Goal: Task Accomplishment & Management: Manage account settings

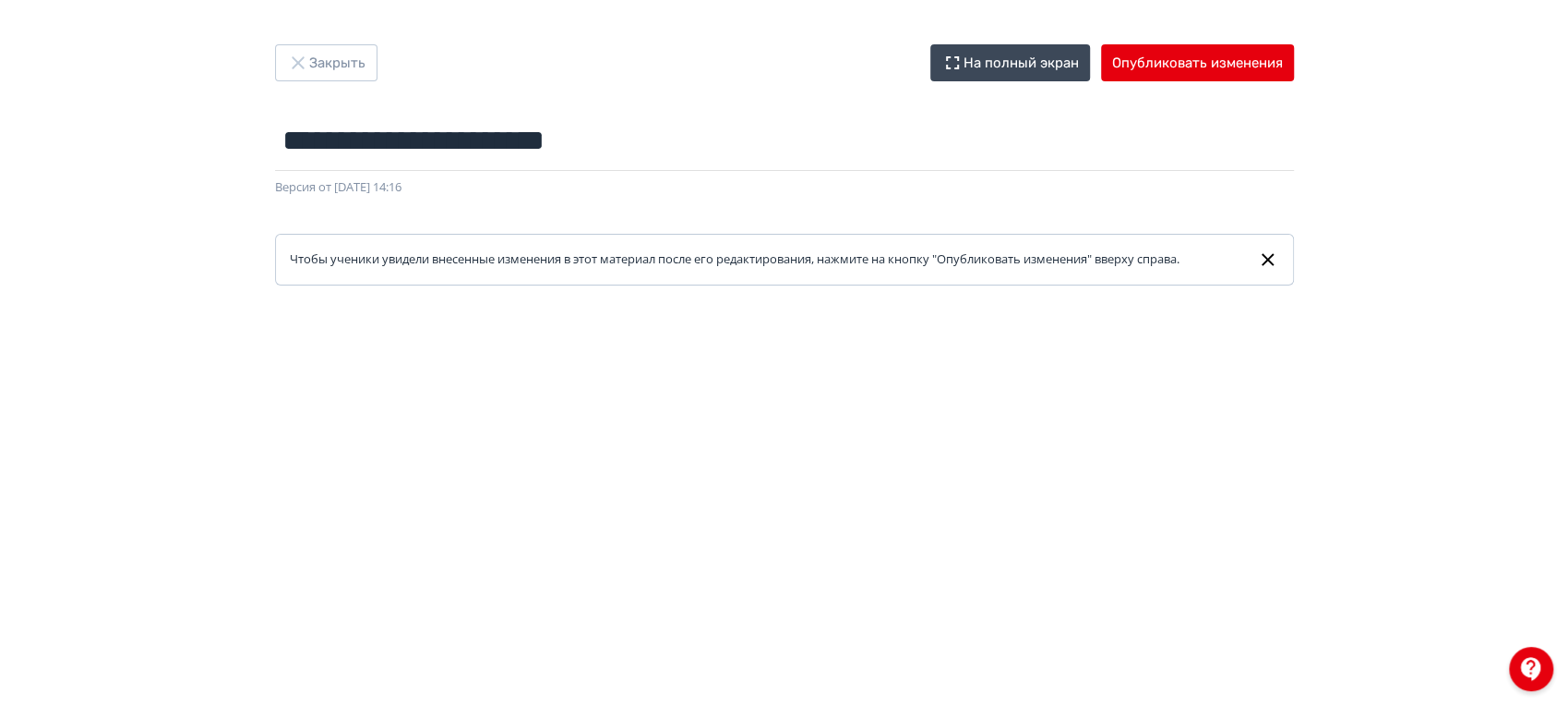
click at [381, 56] on div "Закрыть На полный экран Опубликовать изменения" at bounding box center [784, 62] width 1019 height 37
click at [362, 60] on button "Закрыть" at bounding box center [325, 62] width 102 height 37
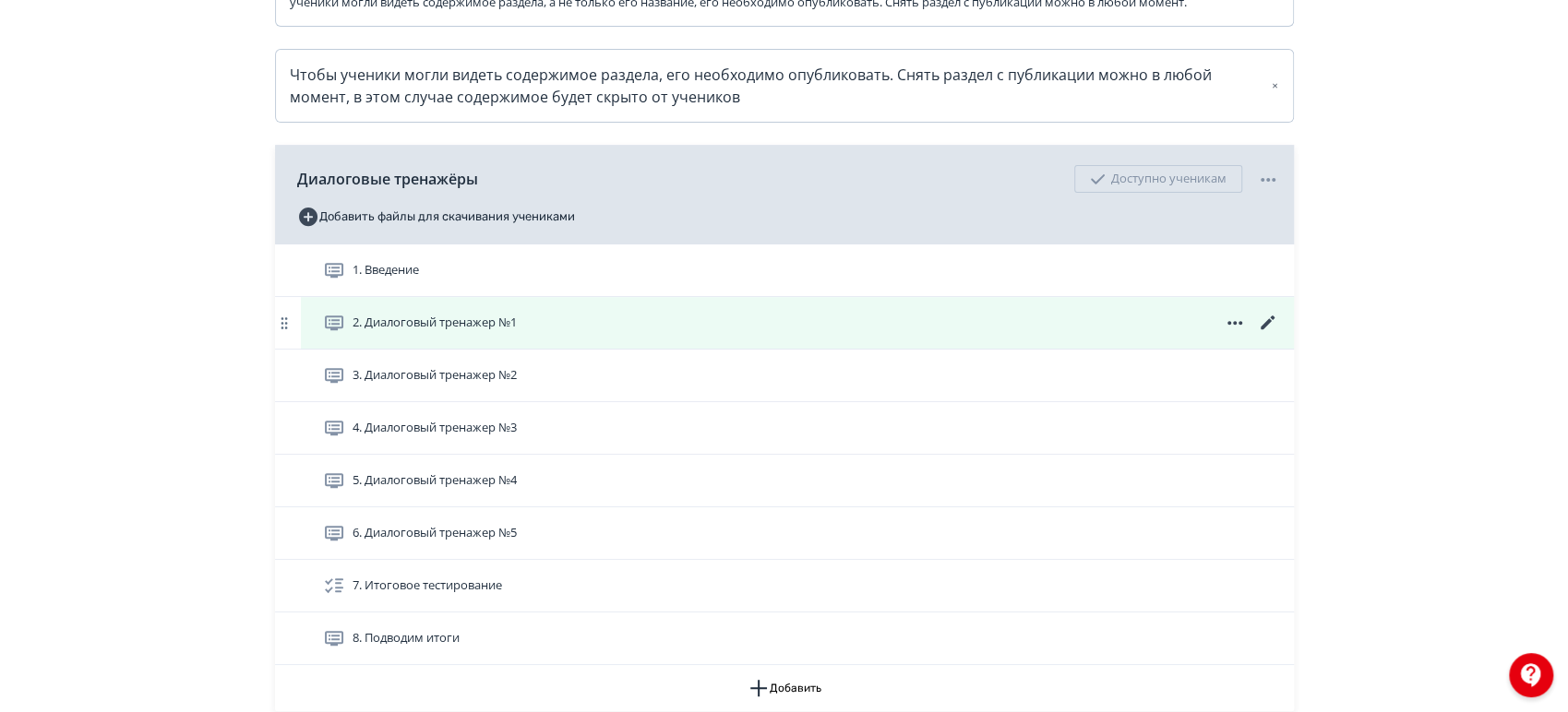
scroll to position [410, 0]
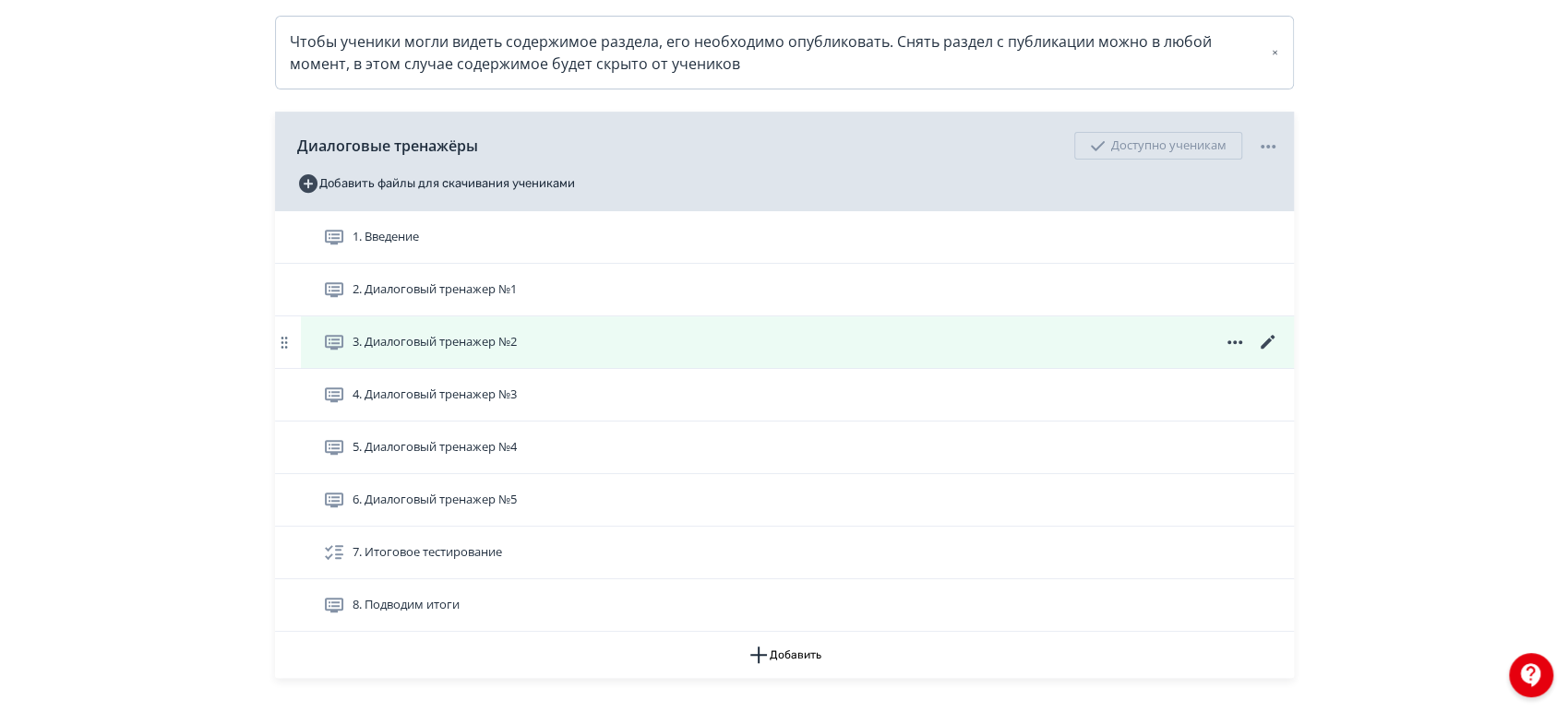
click at [1268, 348] on icon at bounding box center [1266, 342] width 13 height 13
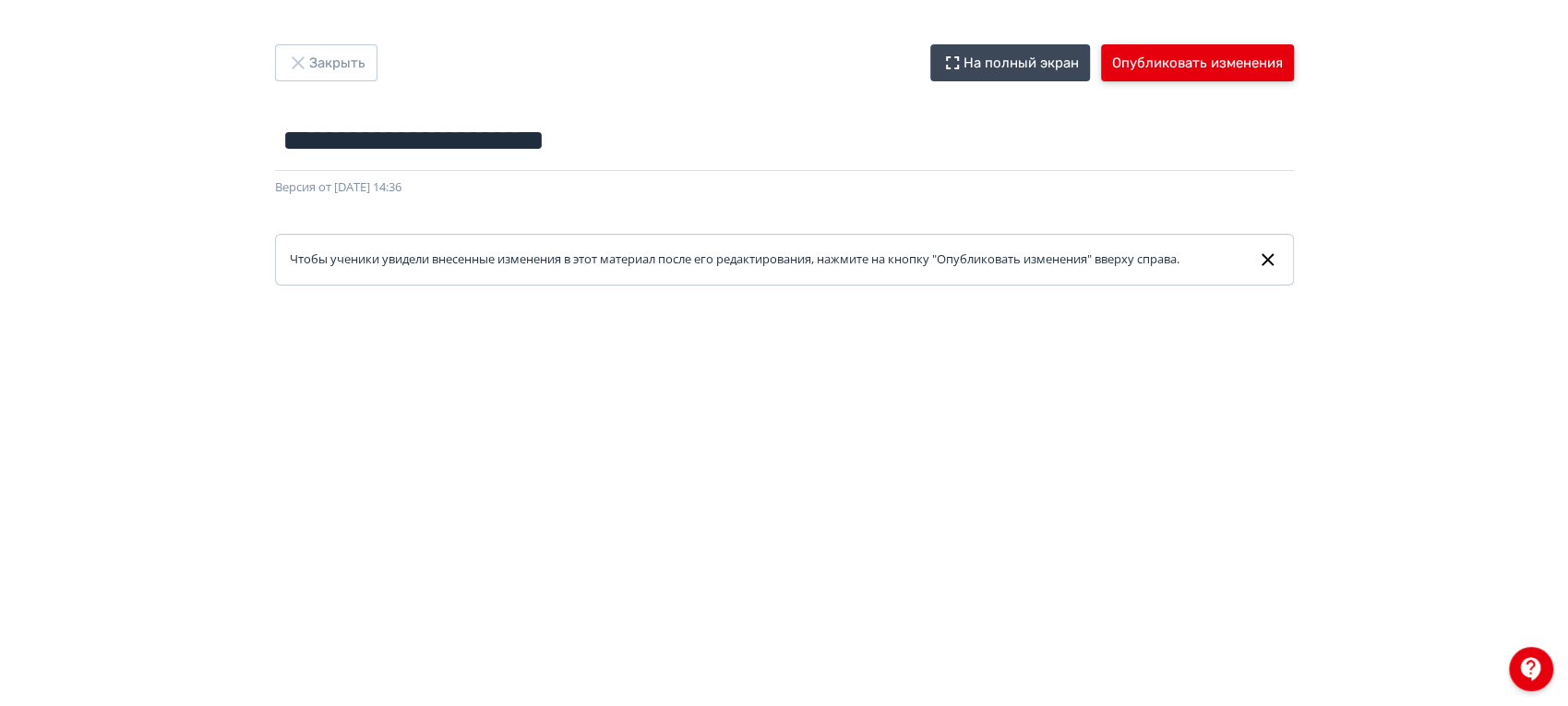
click at [1229, 76] on button "Опубликовать изменения" at bounding box center [1197, 62] width 192 height 37
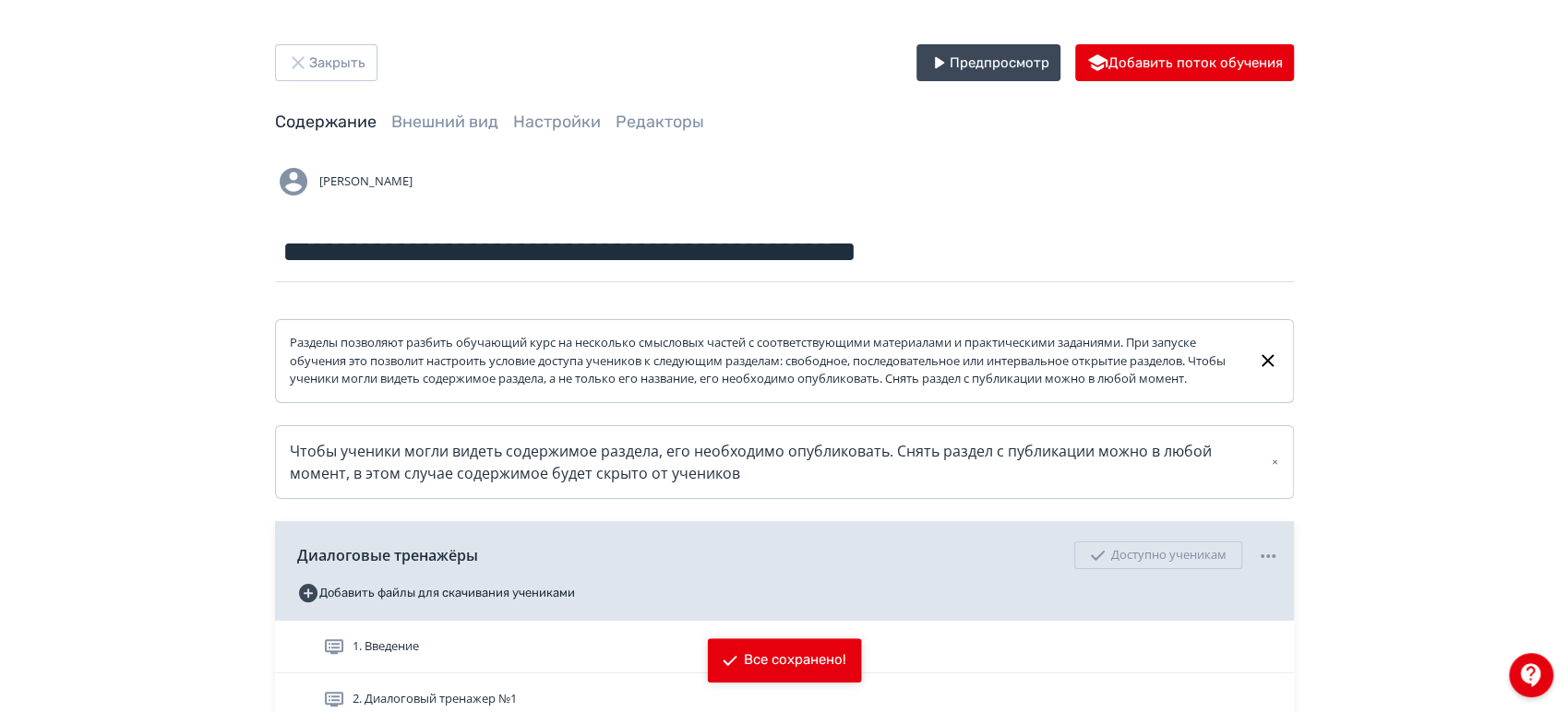
scroll to position [546, 0]
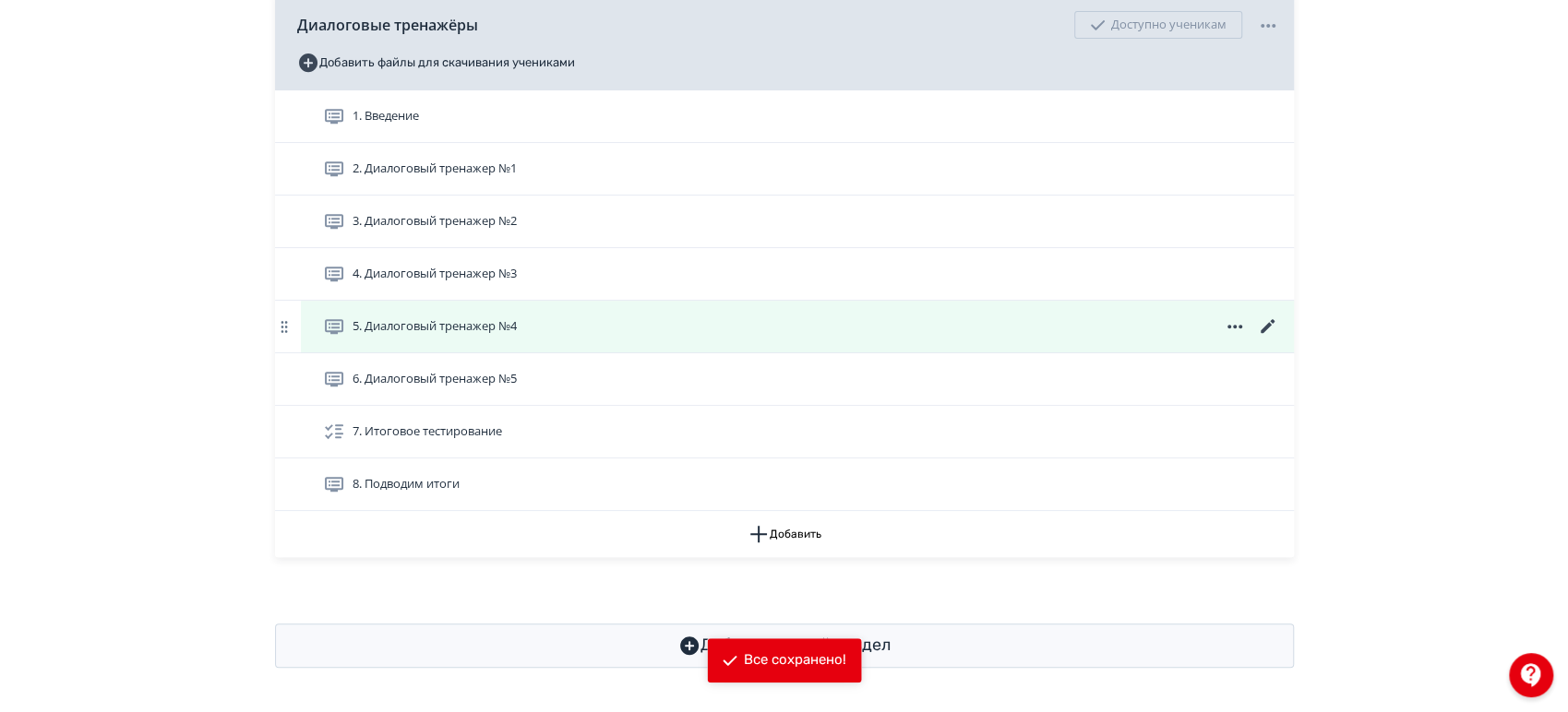
click at [1259, 331] on icon at bounding box center [1267, 326] width 22 height 22
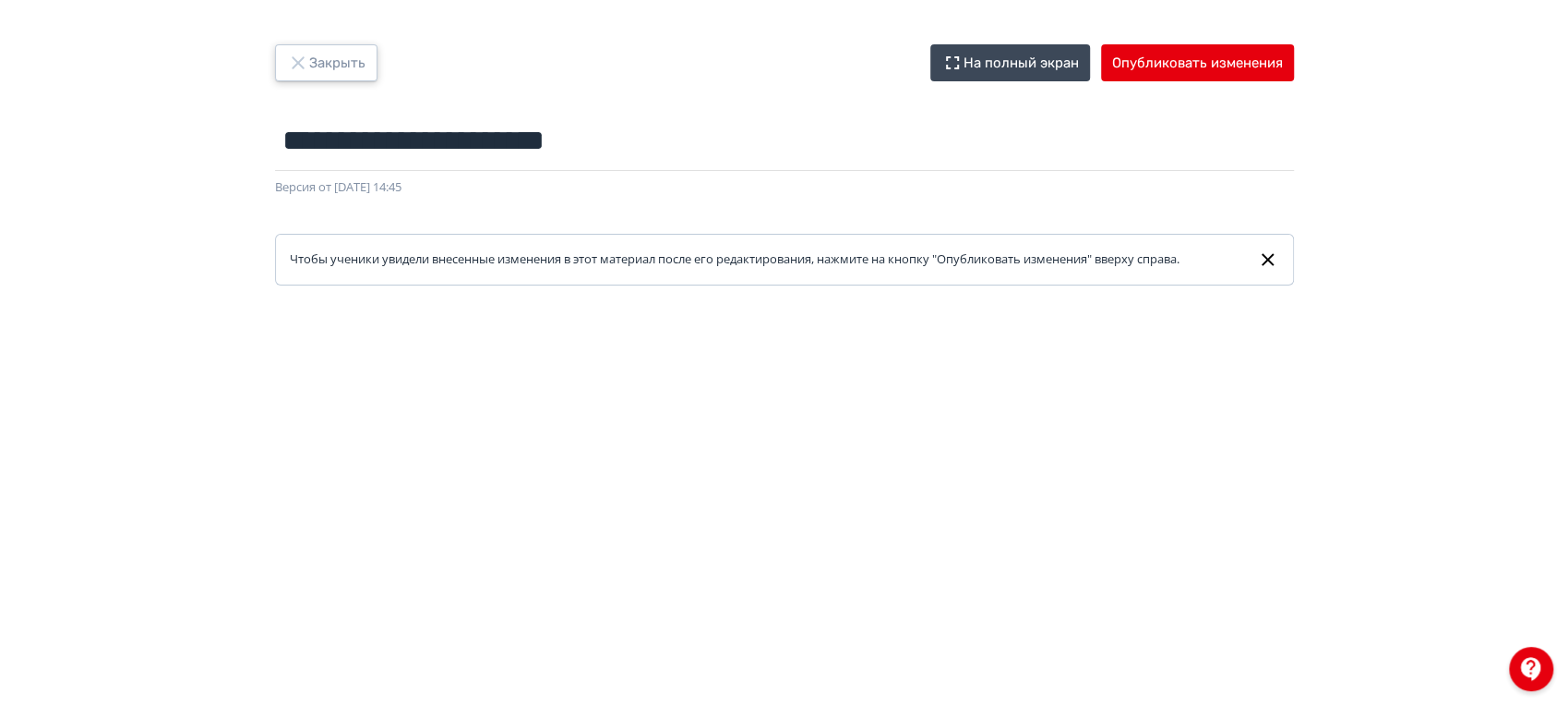
click at [356, 60] on button "Закрыть" at bounding box center [325, 62] width 102 height 37
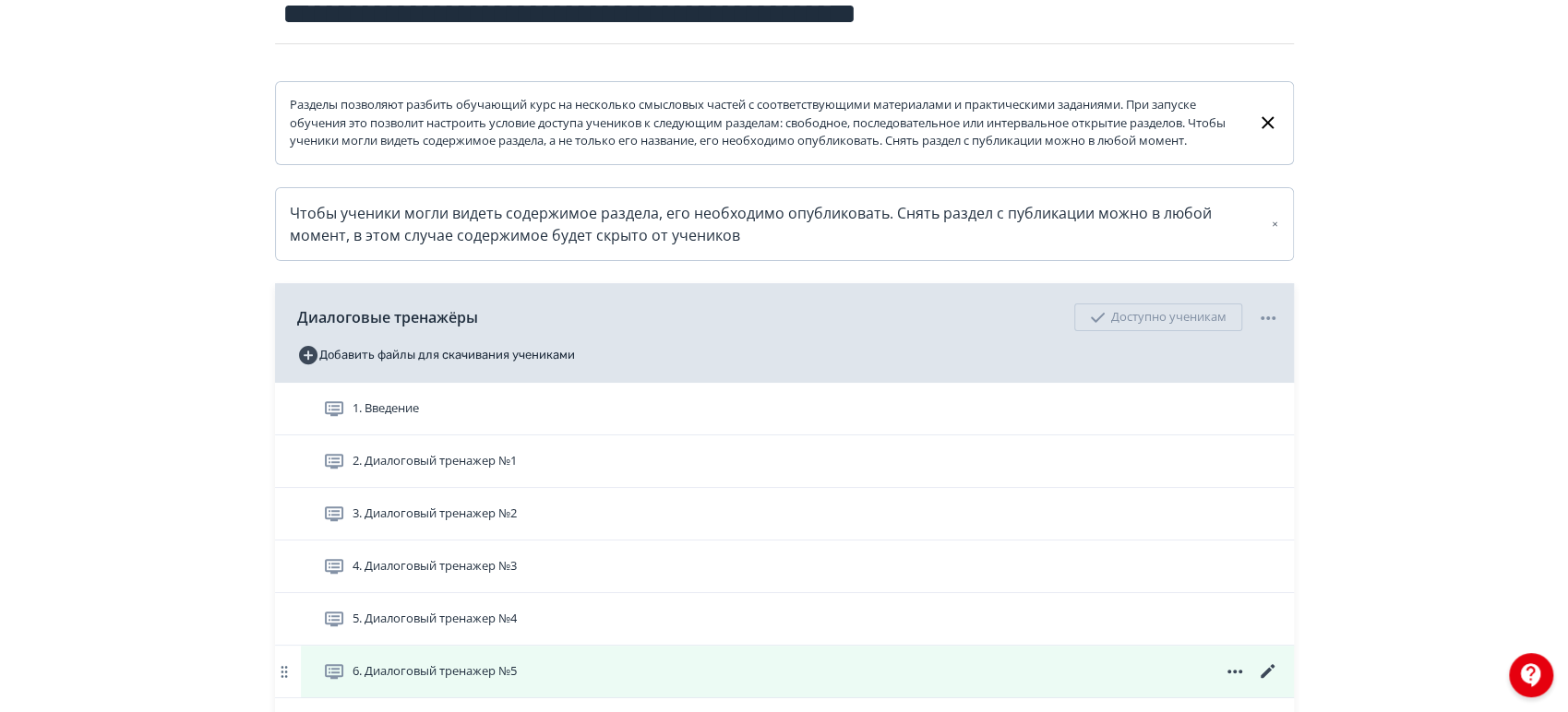
scroll to position [546, 0]
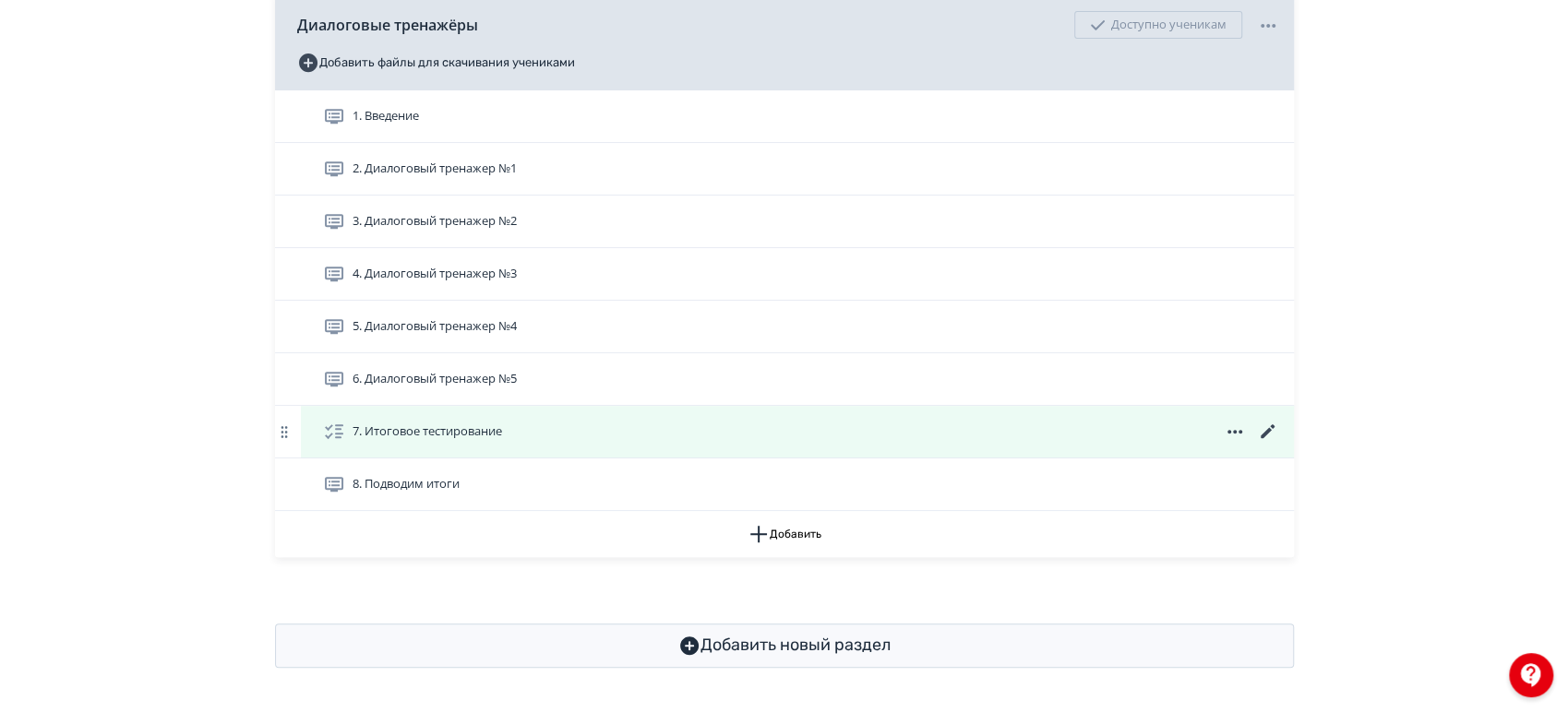
click at [1270, 433] on icon at bounding box center [1267, 432] width 22 height 22
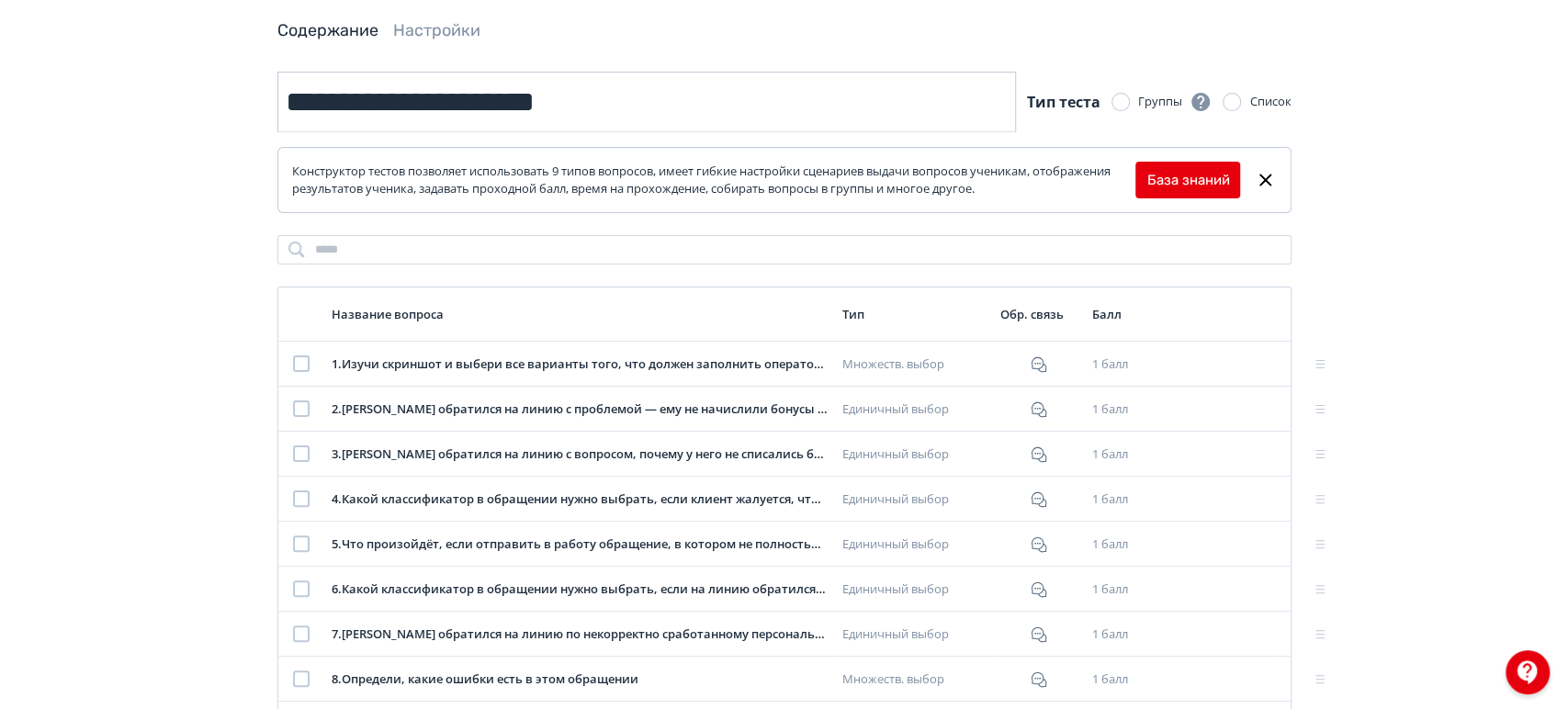
scroll to position [171, 0]
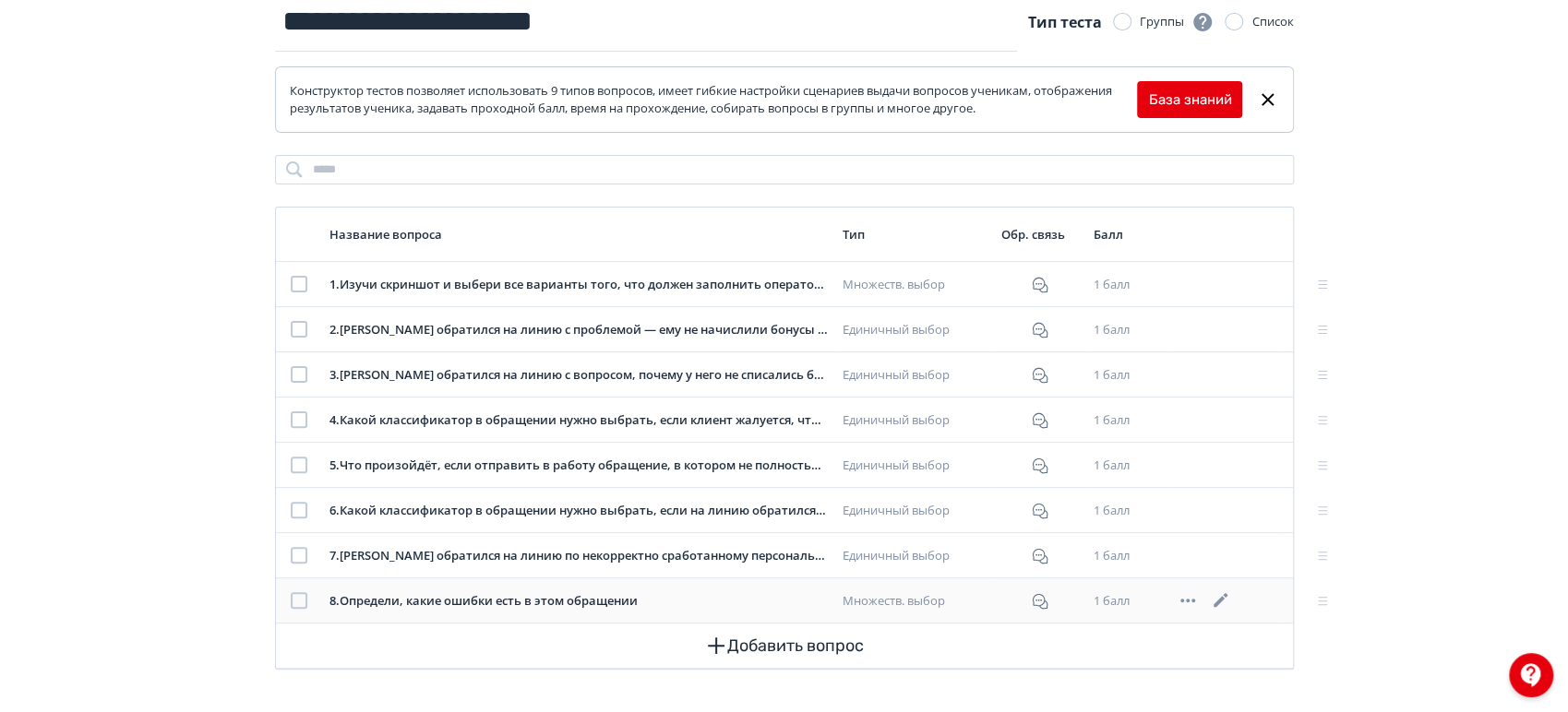
click at [1219, 597] on icon at bounding box center [1221, 600] width 22 height 22
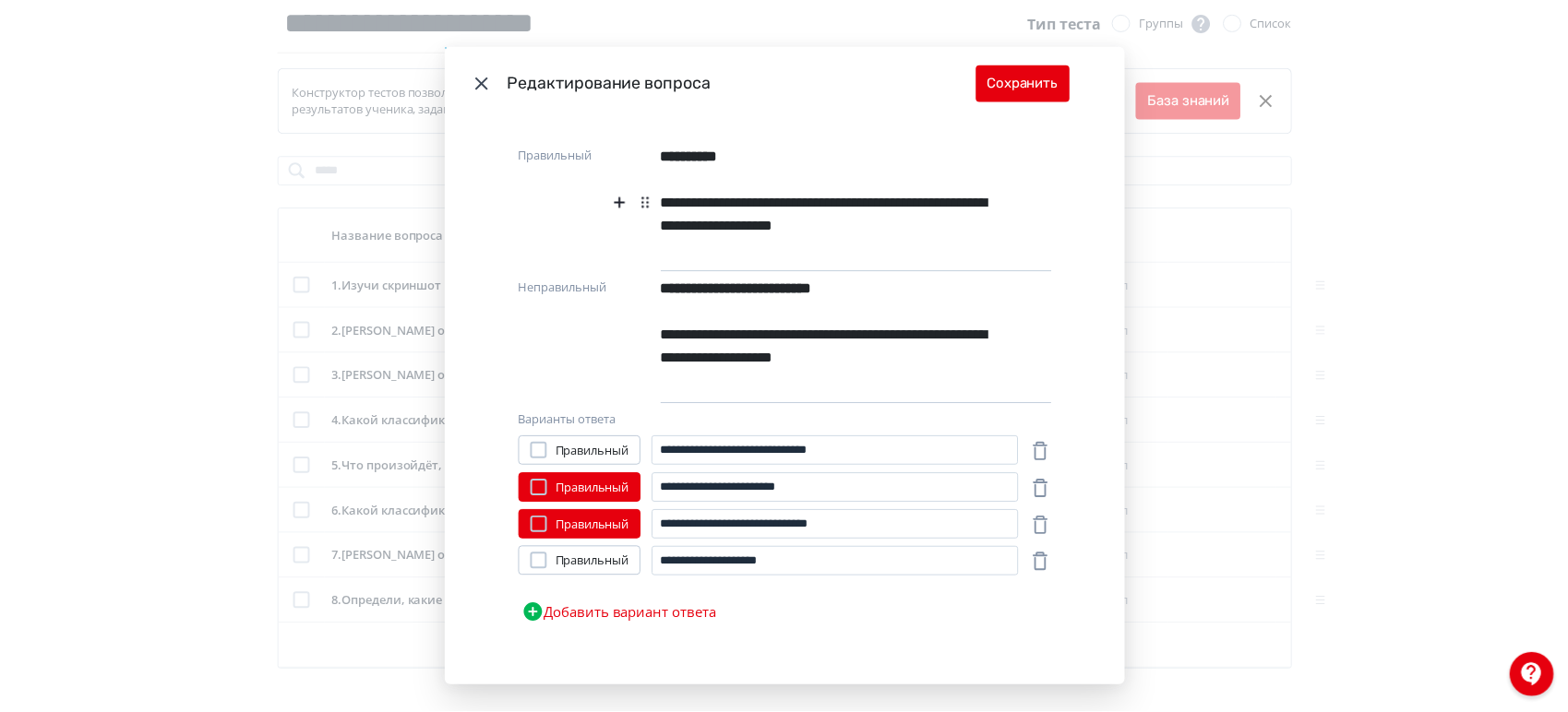
scroll to position [655, 0]
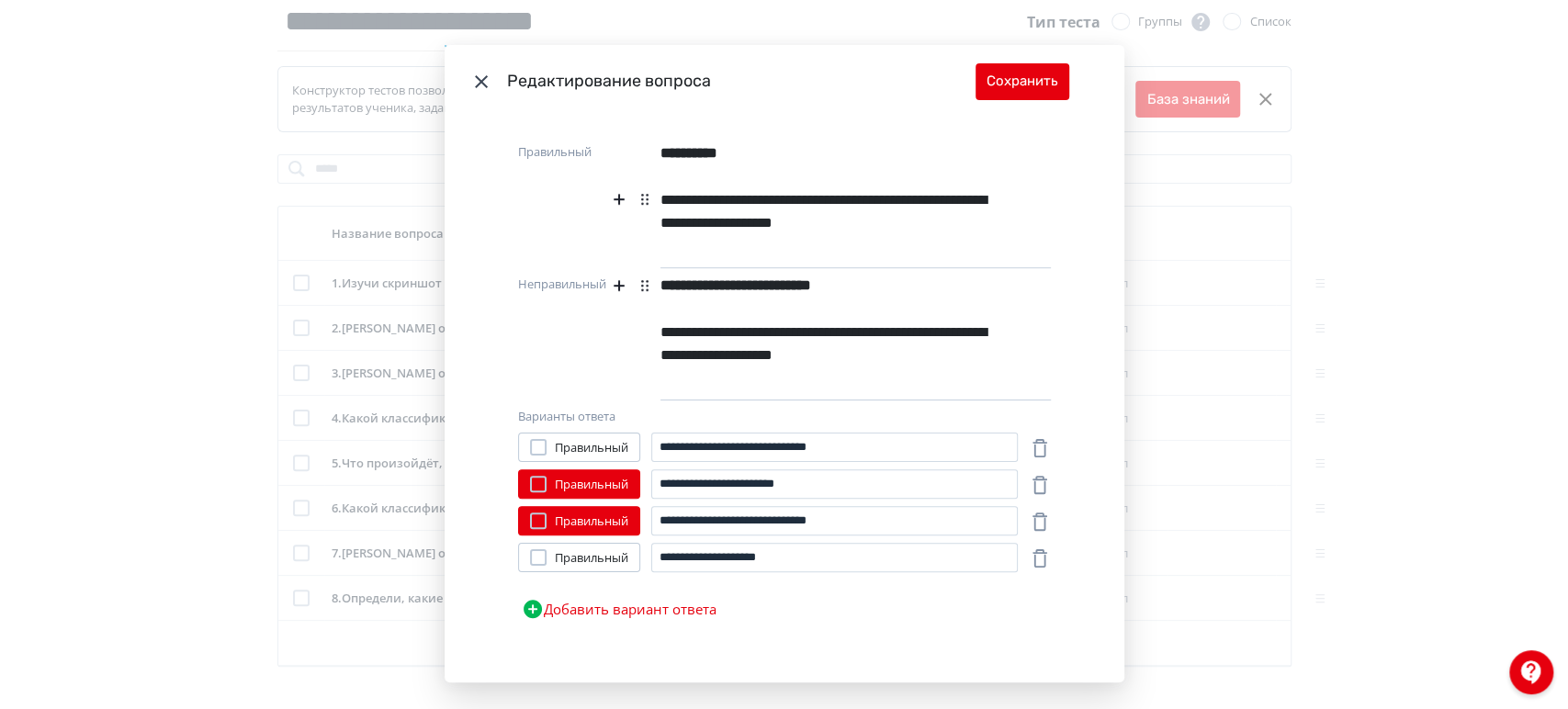
click at [472, 73] on icon "Modal" at bounding box center [481, 81] width 22 height 22
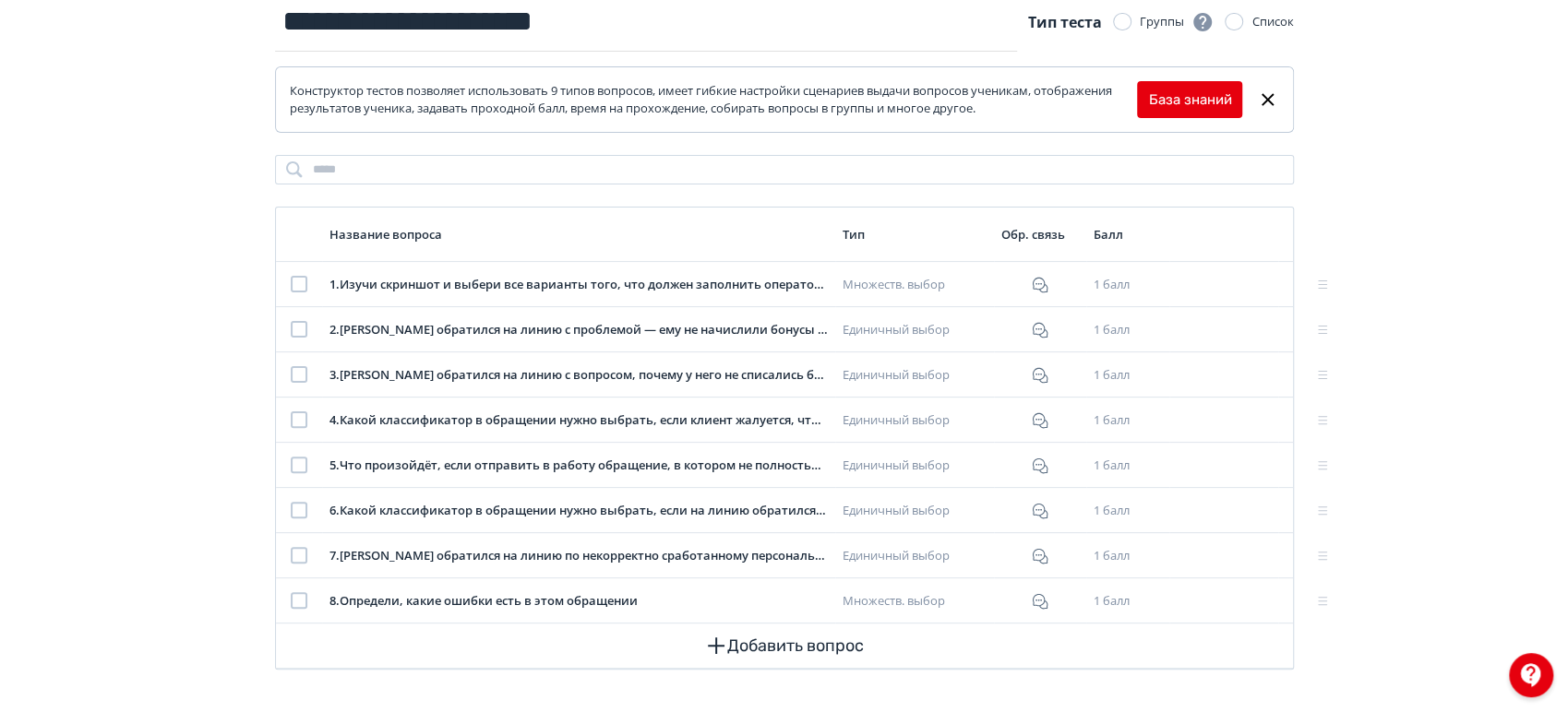
scroll to position [0, 0]
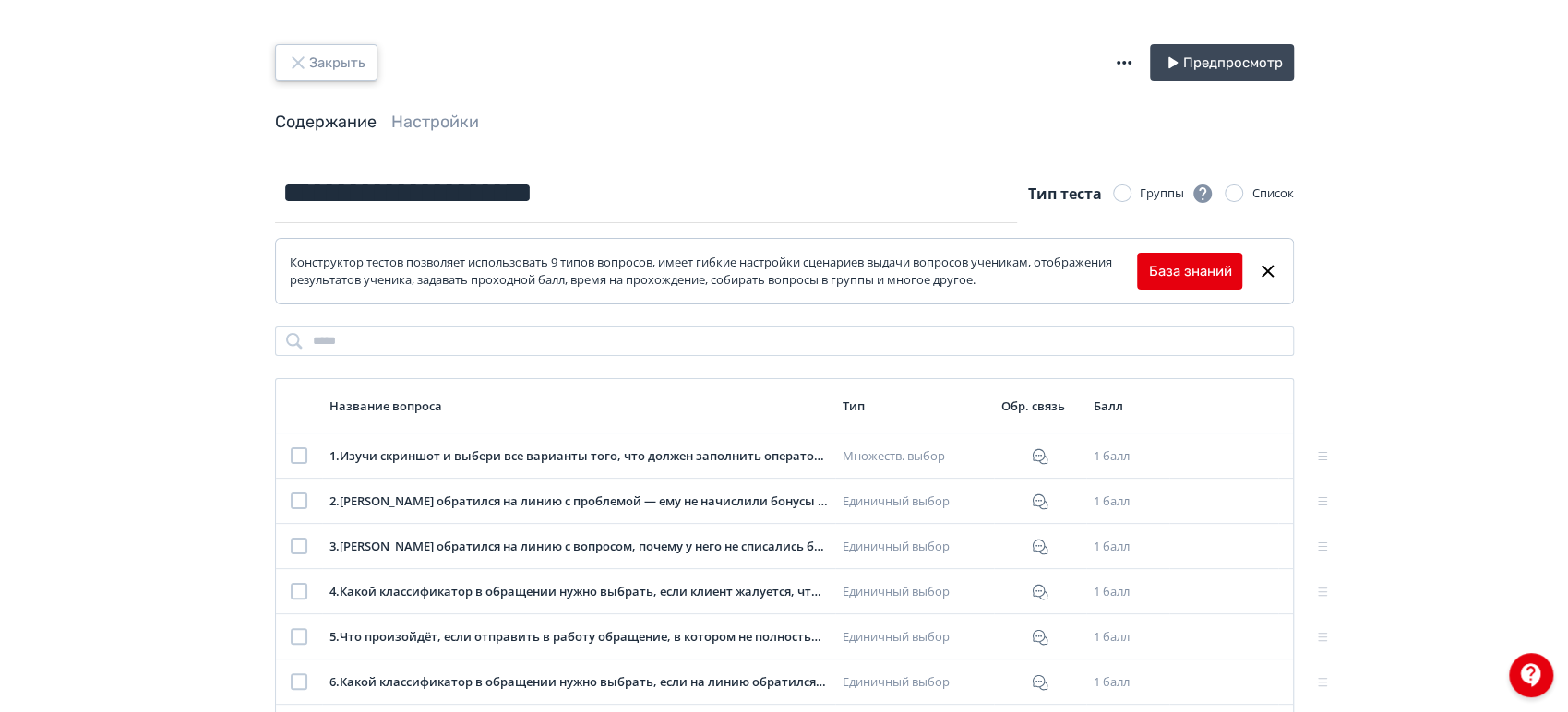
click at [347, 60] on button "Закрыть" at bounding box center [325, 62] width 102 height 37
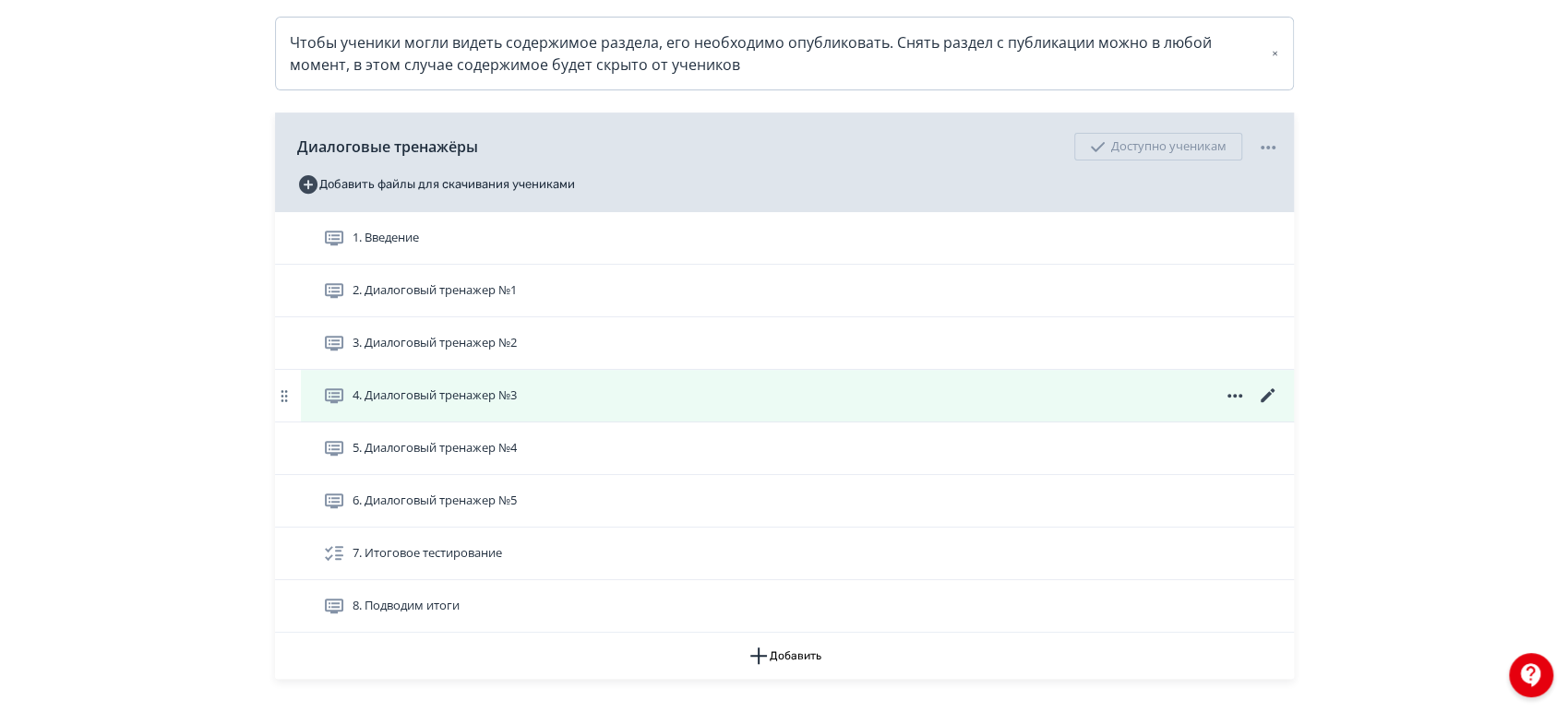
scroll to position [410, 0]
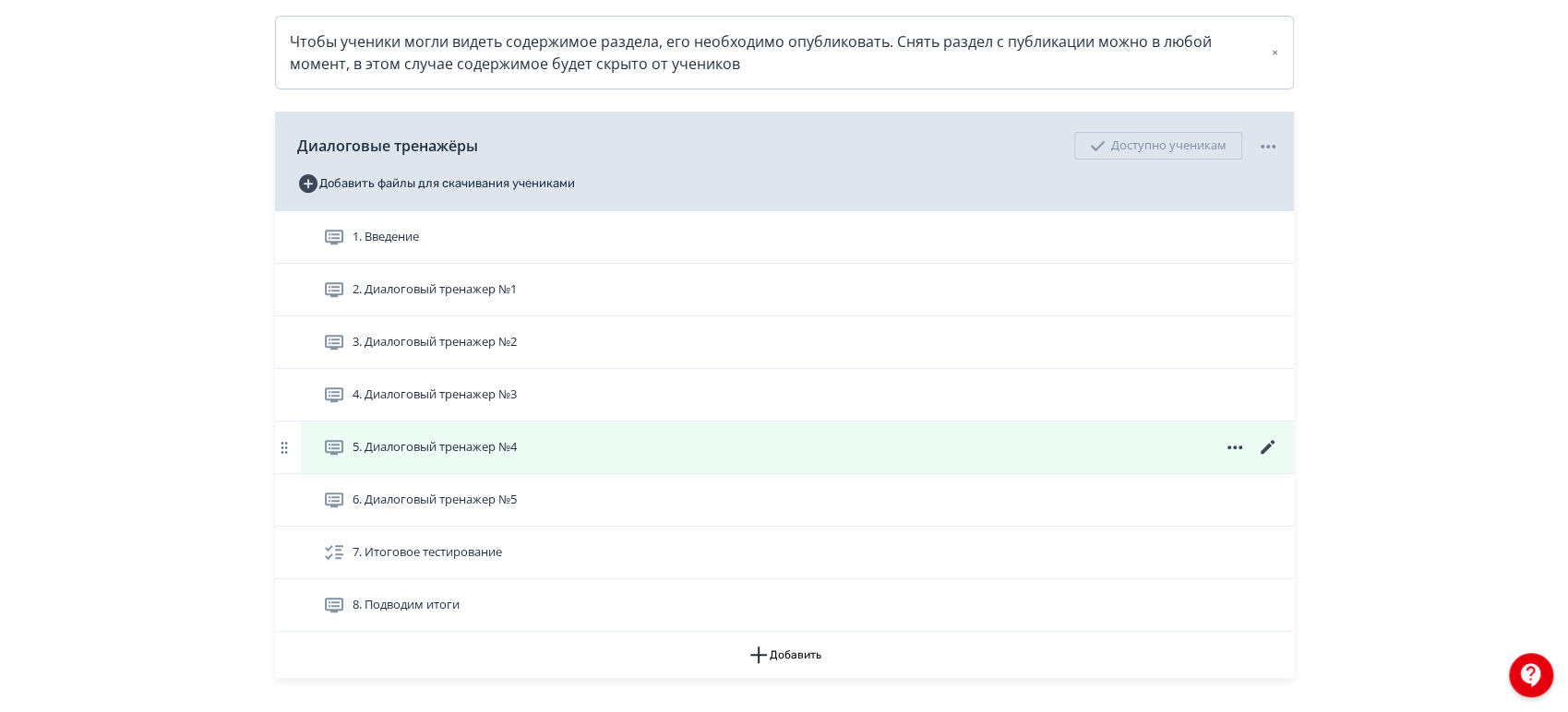
click at [1257, 458] on icon at bounding box center [1267, 447] width 22 height 22
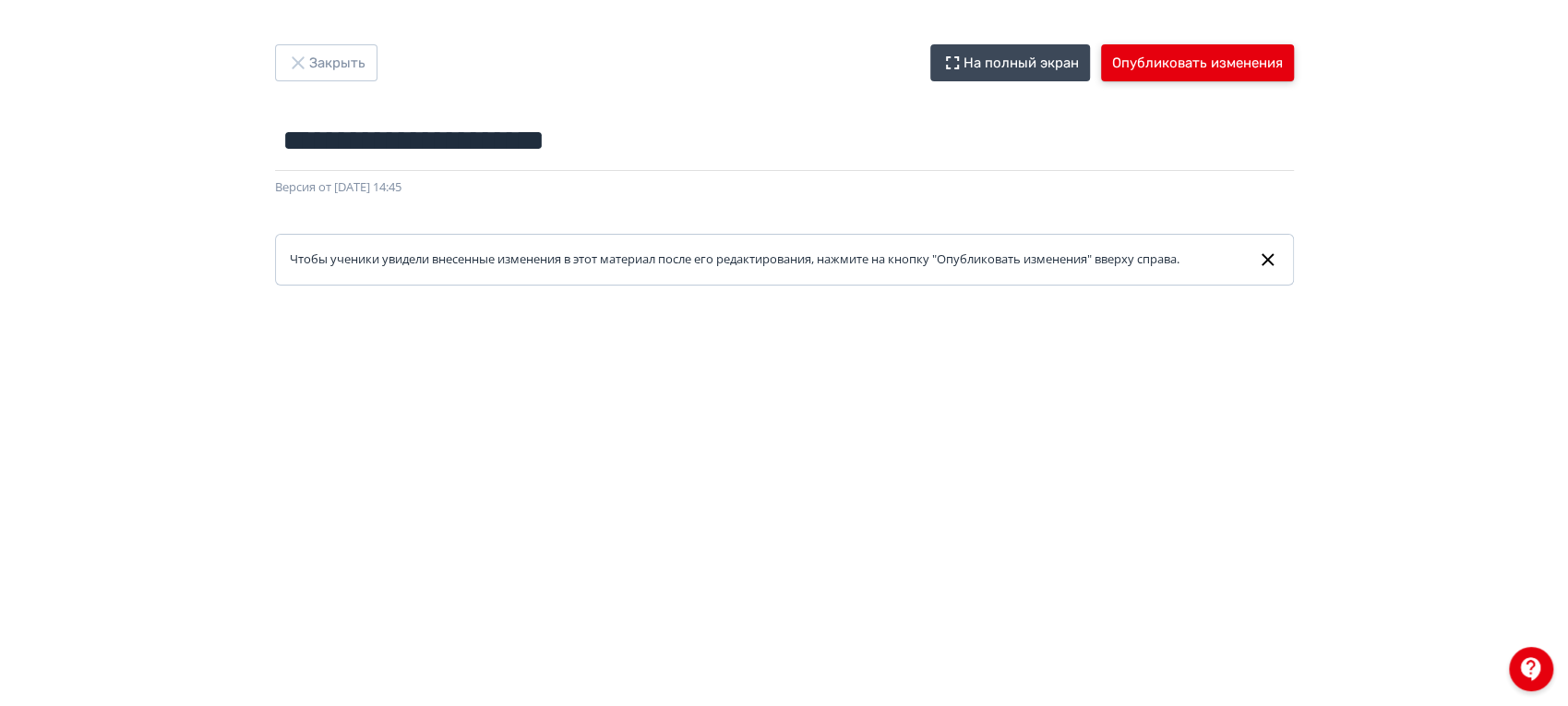
click at [1225, 52] on button "Опубликовать изменения" at bounding box center [1197, 62] width 192 height 37
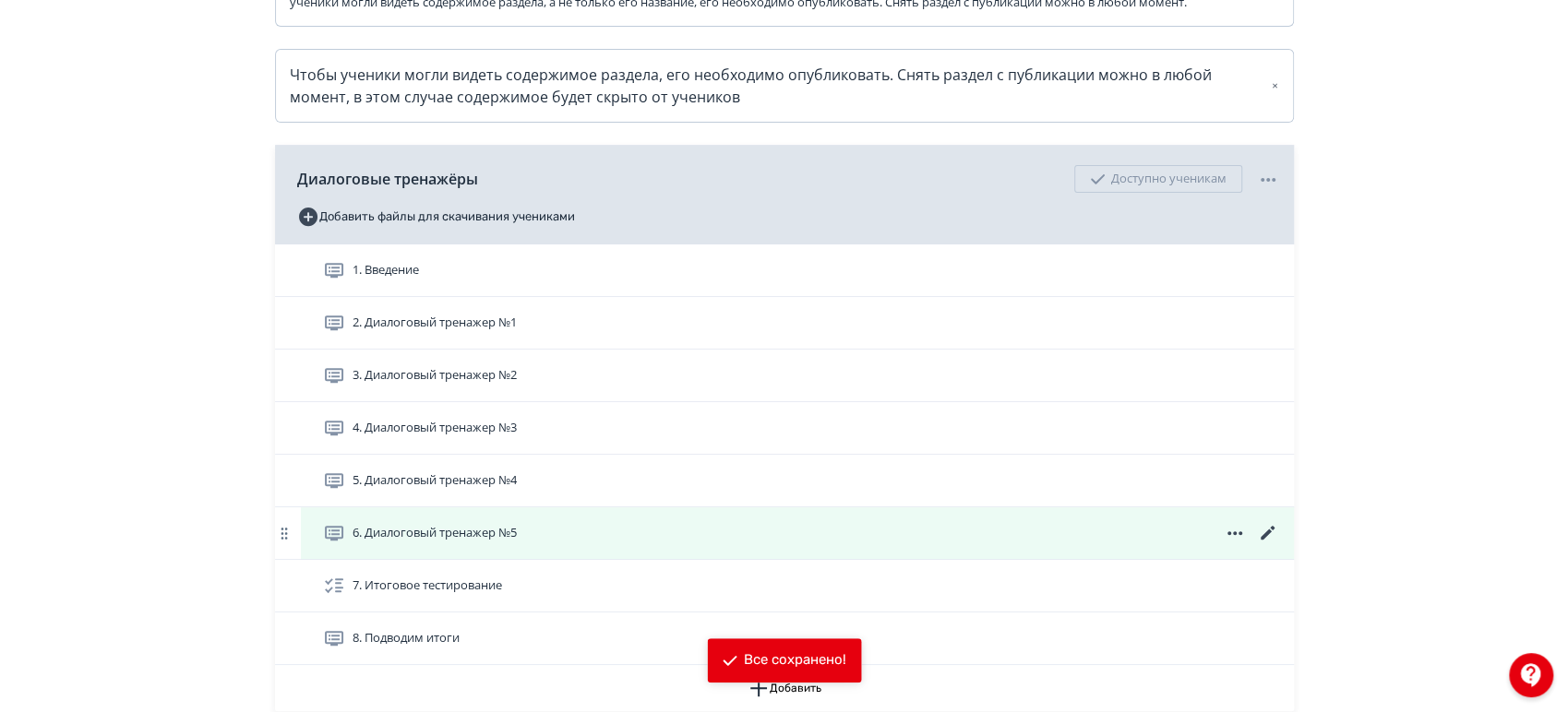
scroll to position [546, 0]
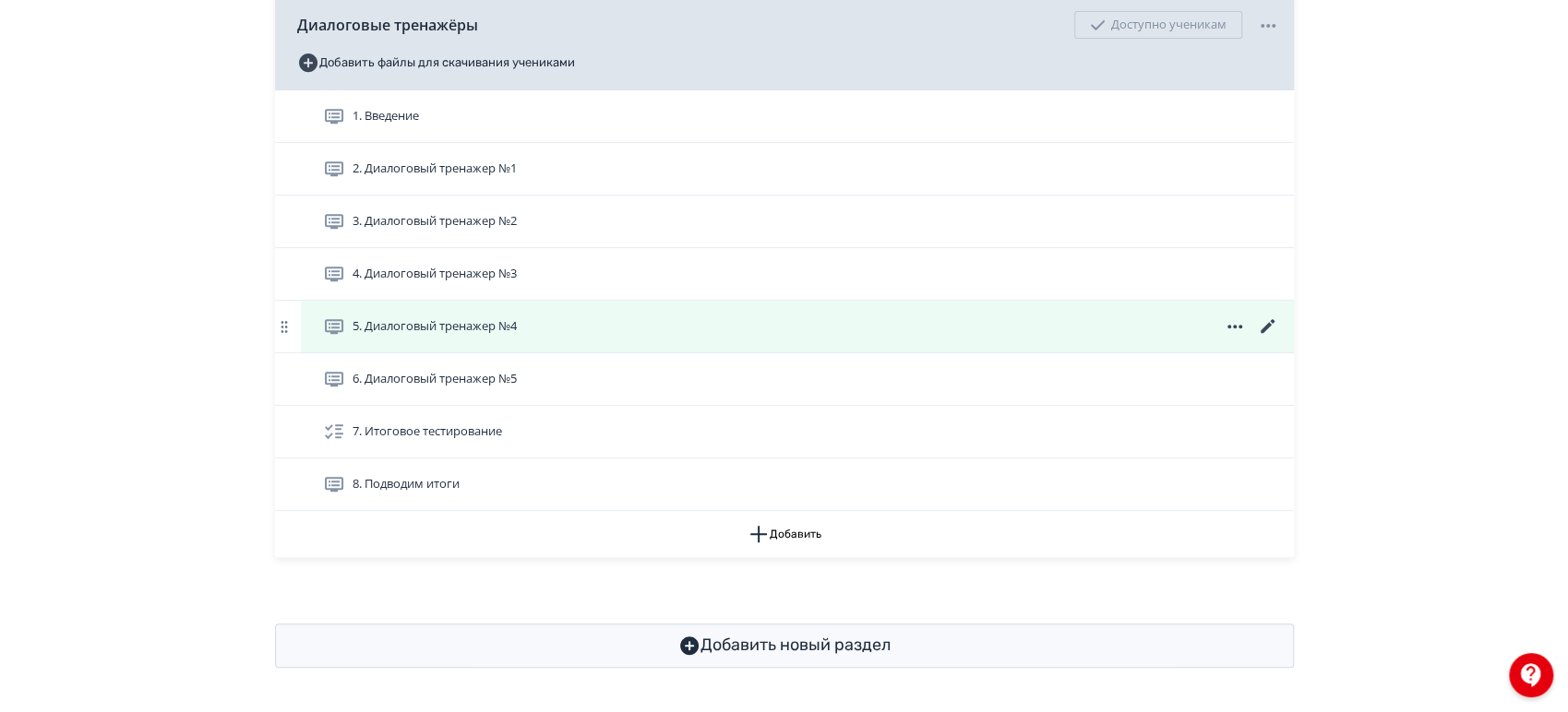
click at [1263, 327] on icon at bounding box center [1267, 326] width 22 height 22
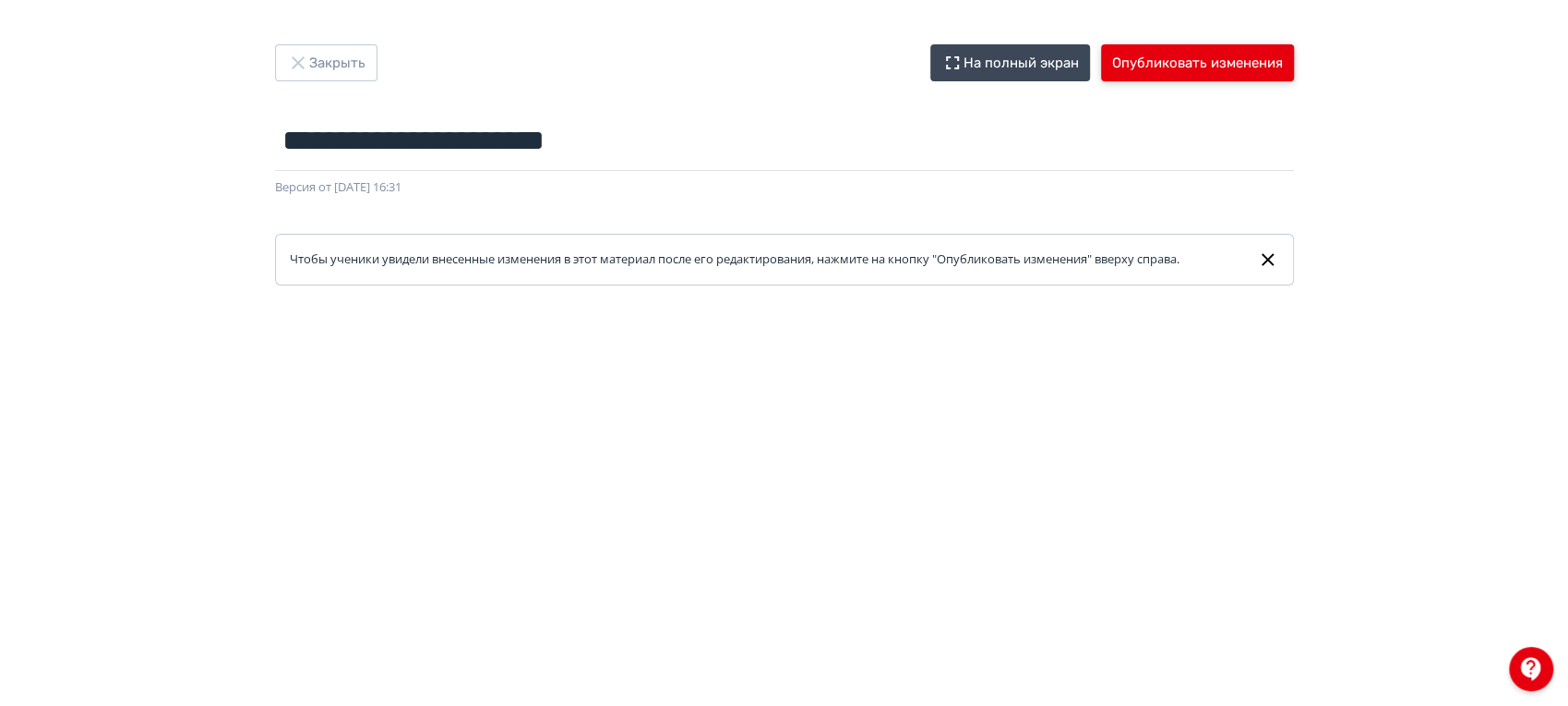
click at [1207, 60] on button "Опубликовать изменения" at bounding box center [1197, 62] width 192 height 37
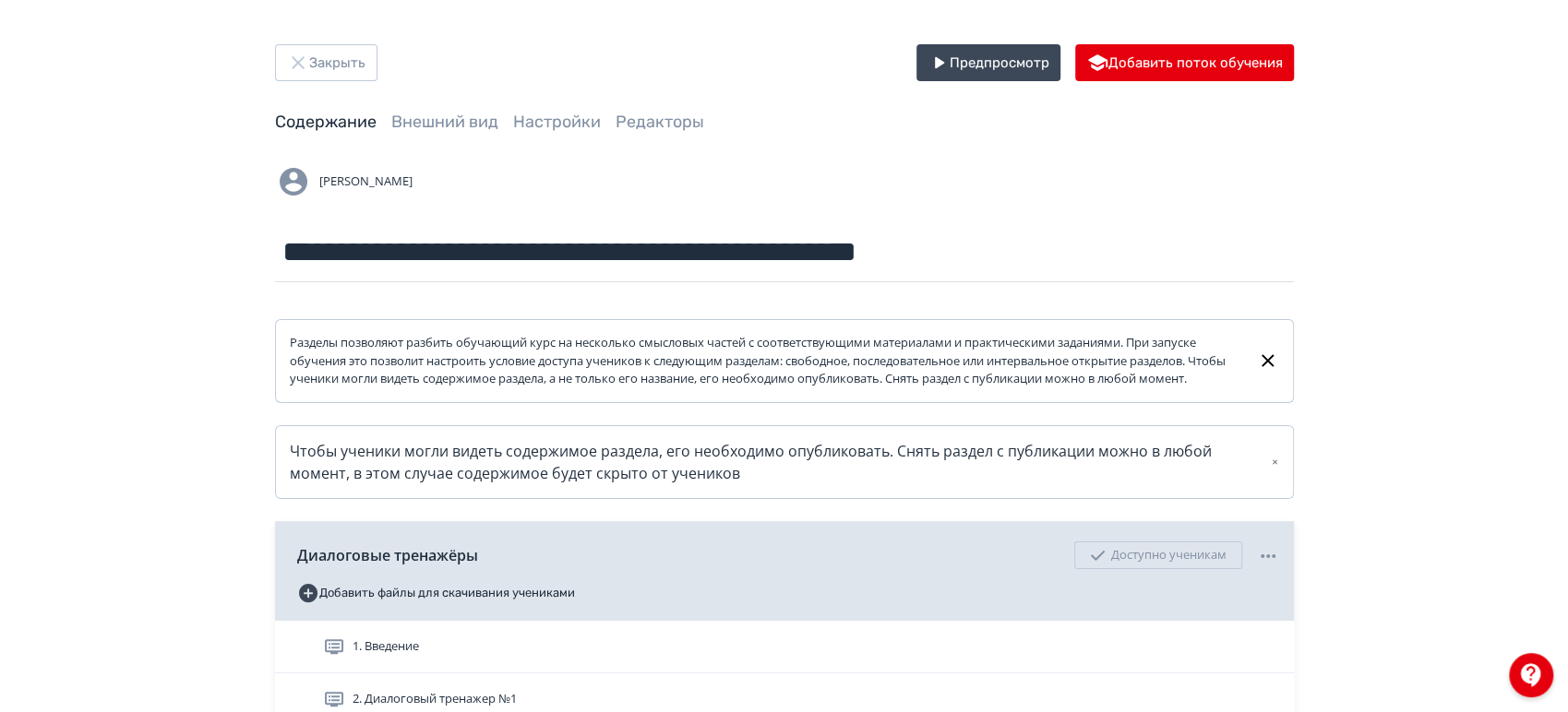
click at [330, 83] on div "**********" at bounding box center [784, 621] width 1108 height 1154
click at [329, 64] on button "Закрыть" at bounding box center [325, 62] width 102 height 37
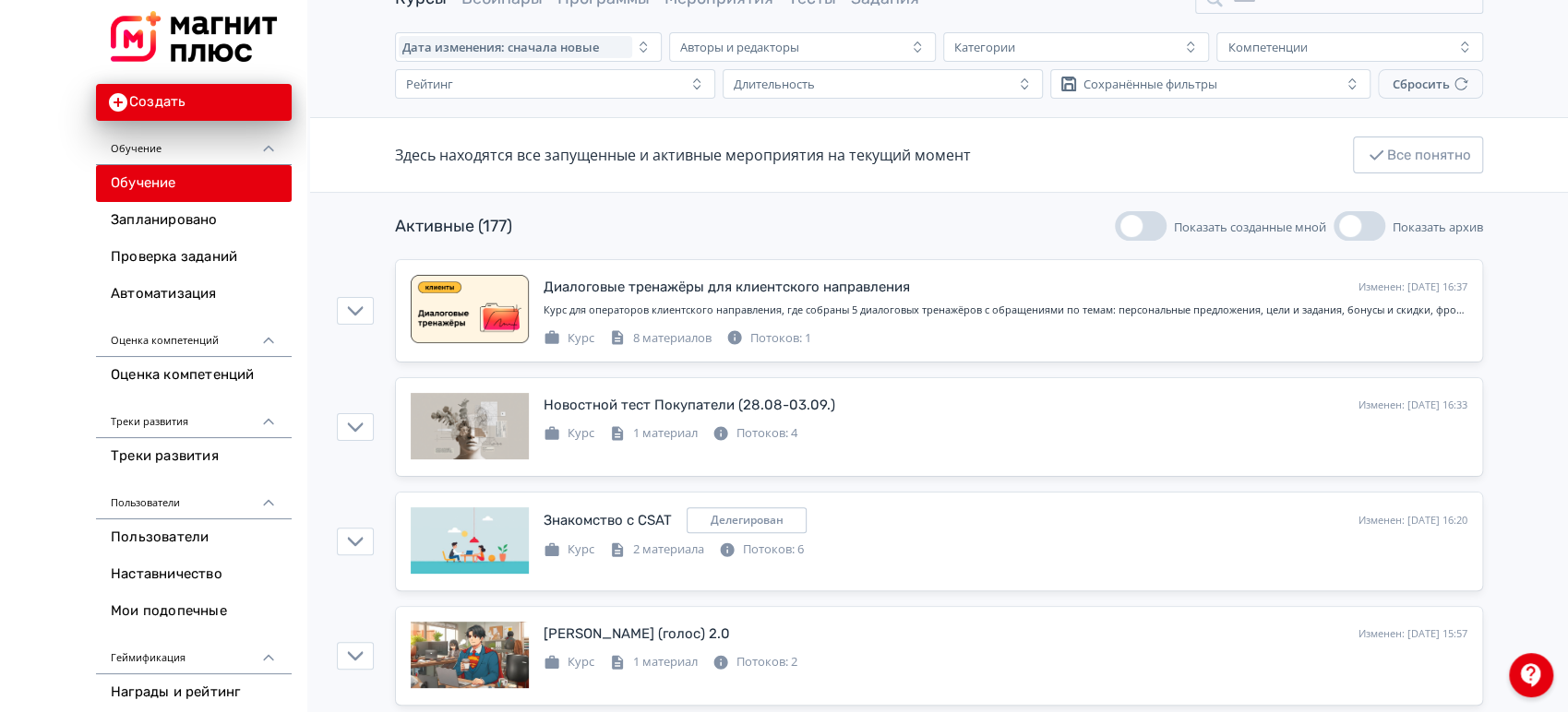
scroll to position [205, 0]
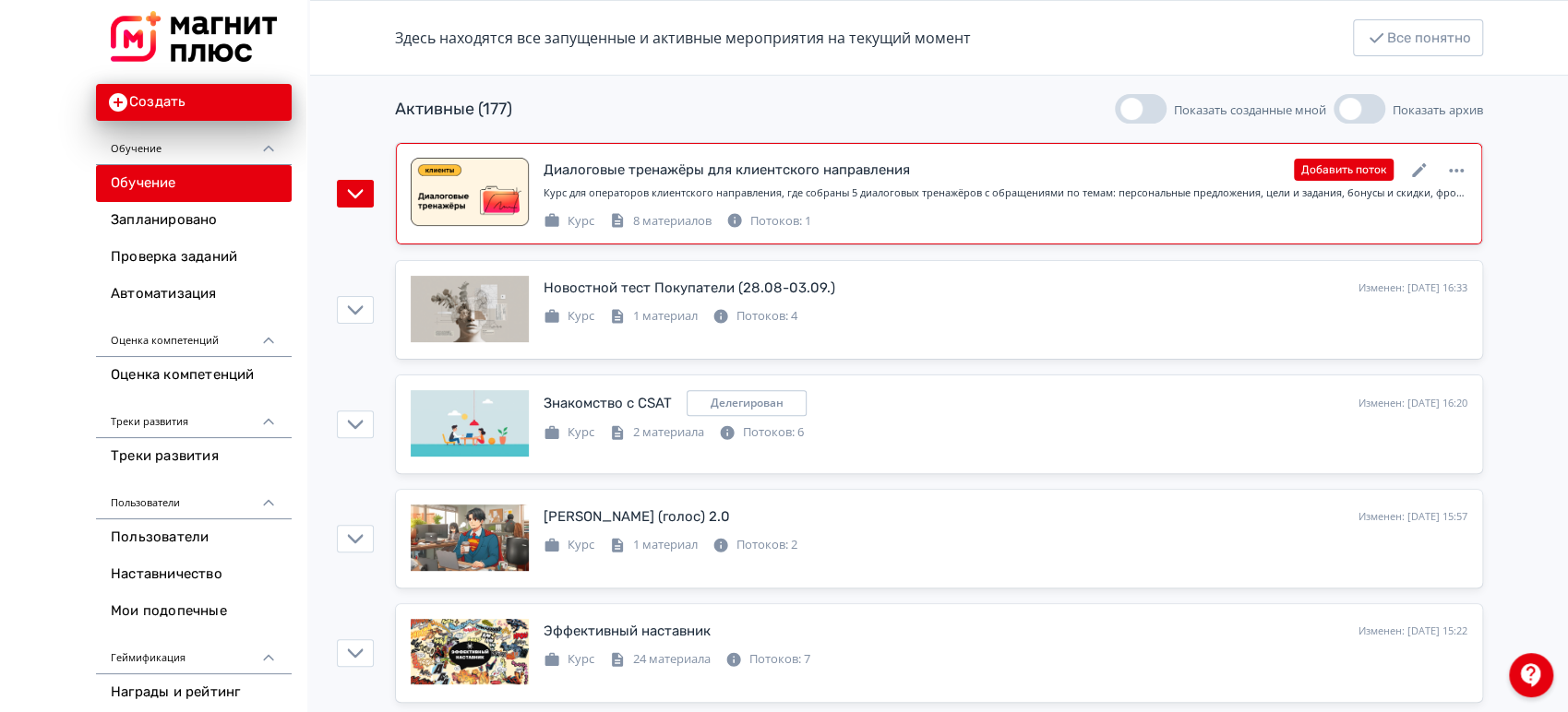
click at [1042, 182] on div "Диалоговые тренажёры для клиентского направления Изменен: [DATE] 16:37 Добавить…" at bounding box center [1005, 193] width 924 height 72
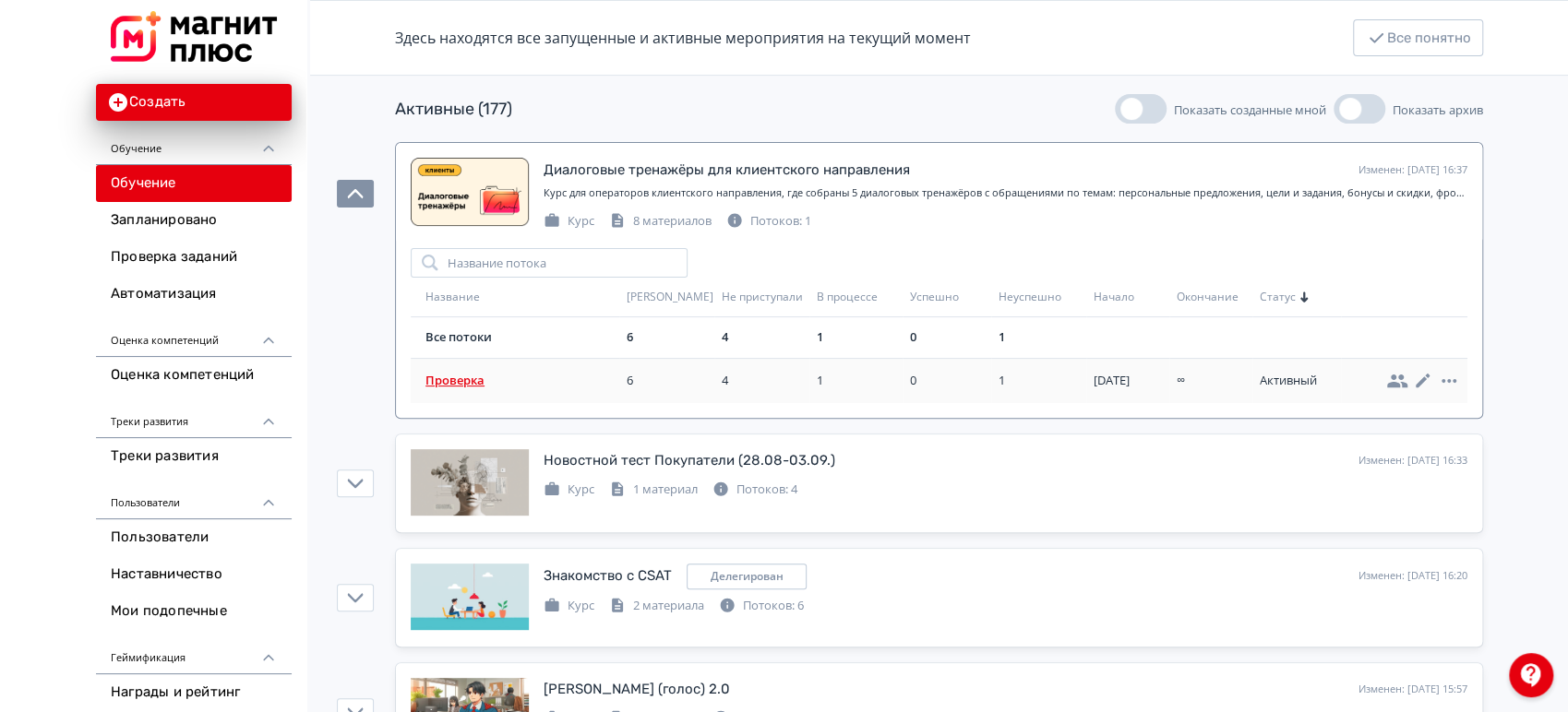
click at [519, 378] on span "Проверка" at bounding box center [522, 381] width 193 height 18
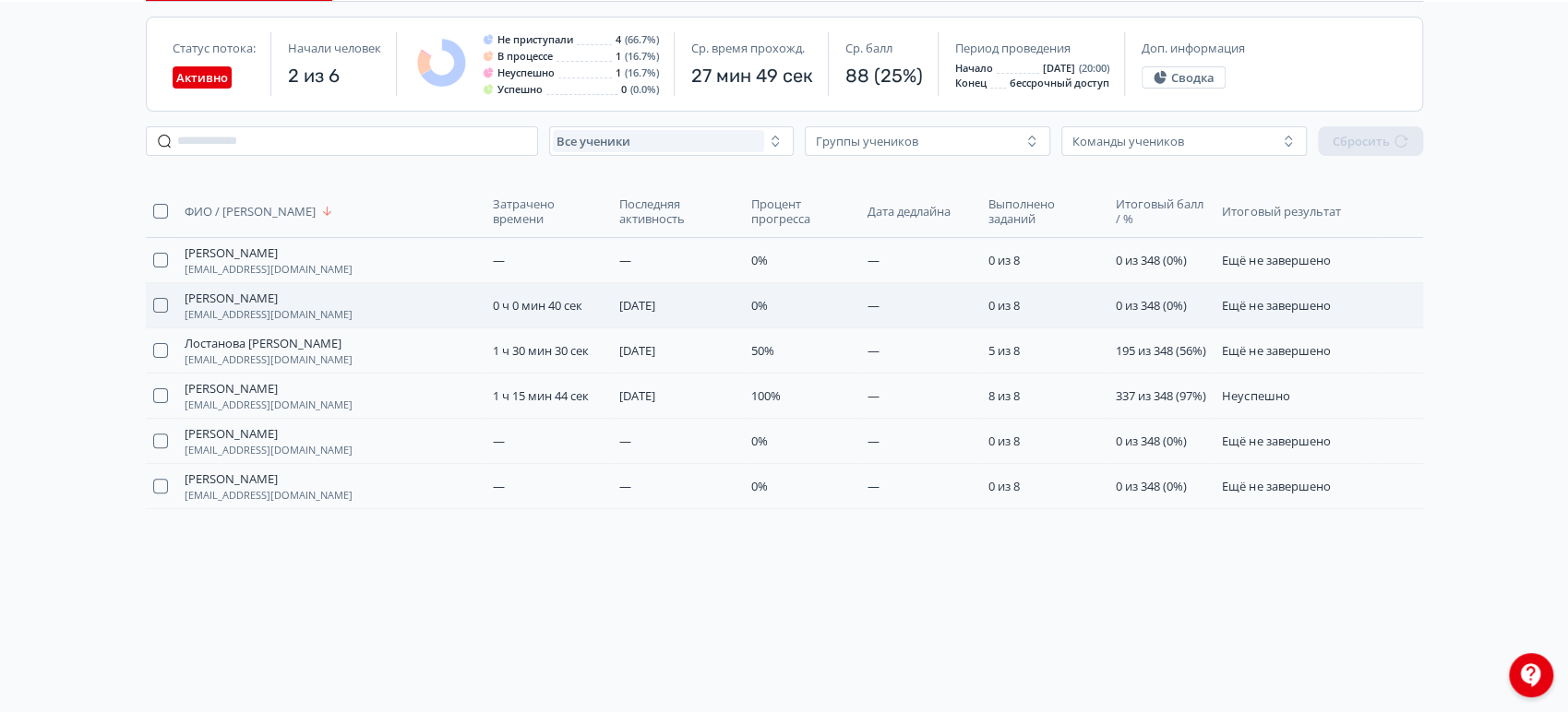
scroll to position [170, 0]
